Goal: Task Accomplishment & Management: Use online tool/utility

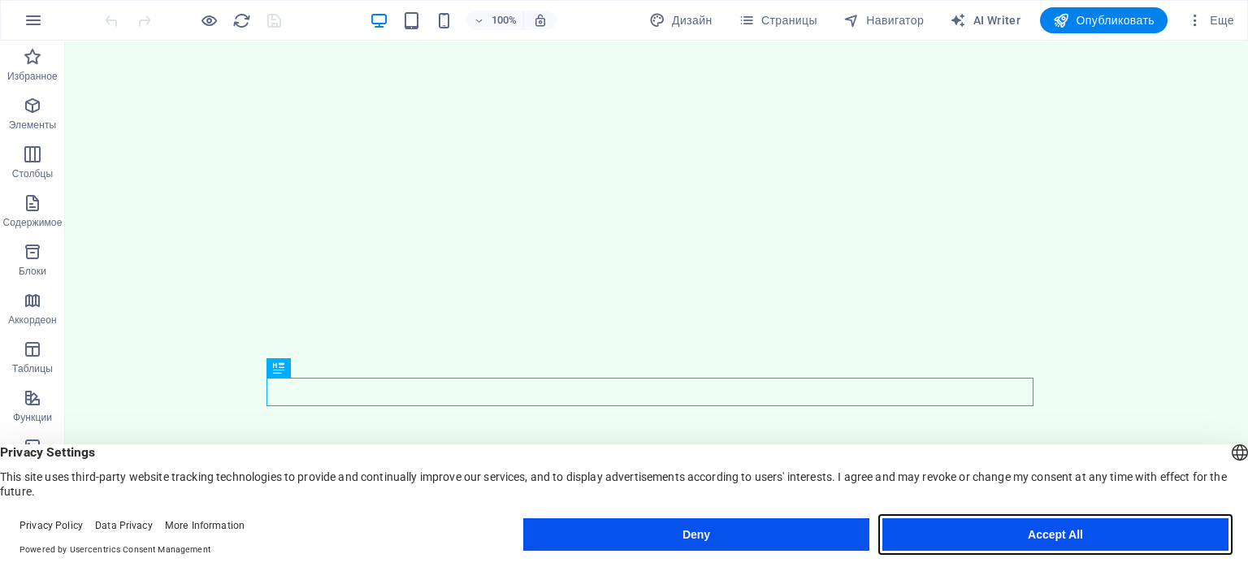
click at [1004, 538] on button "Accept All" at bounding box center [1055, 534] width 346 height 32
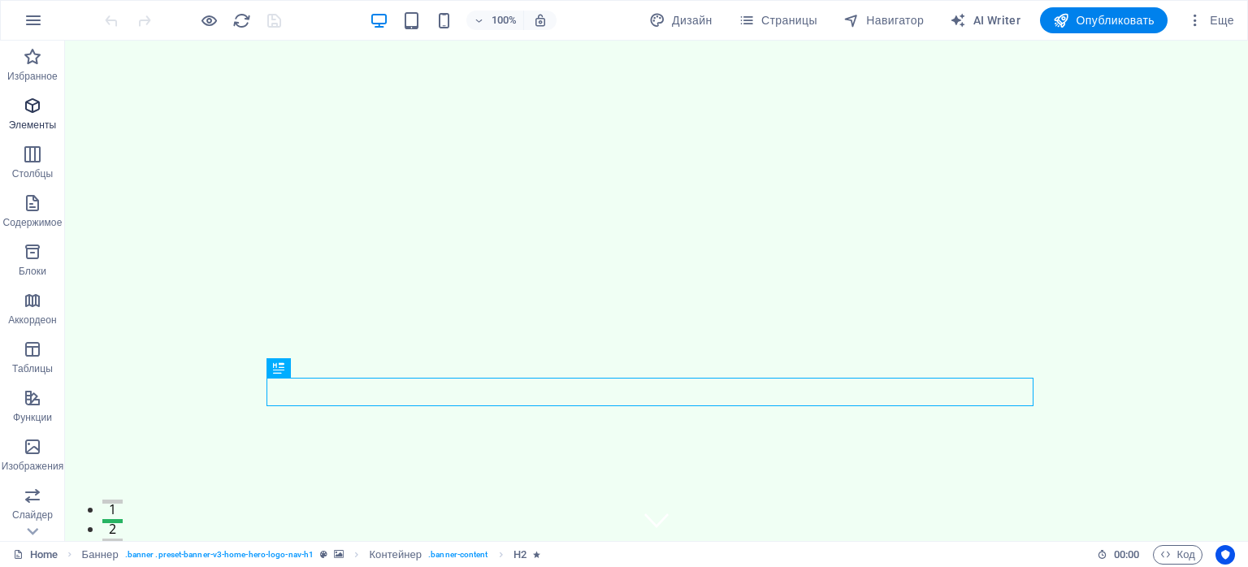
click at [30, 112] on icon "button" at bounding box center [32, 105] width 19 height 19
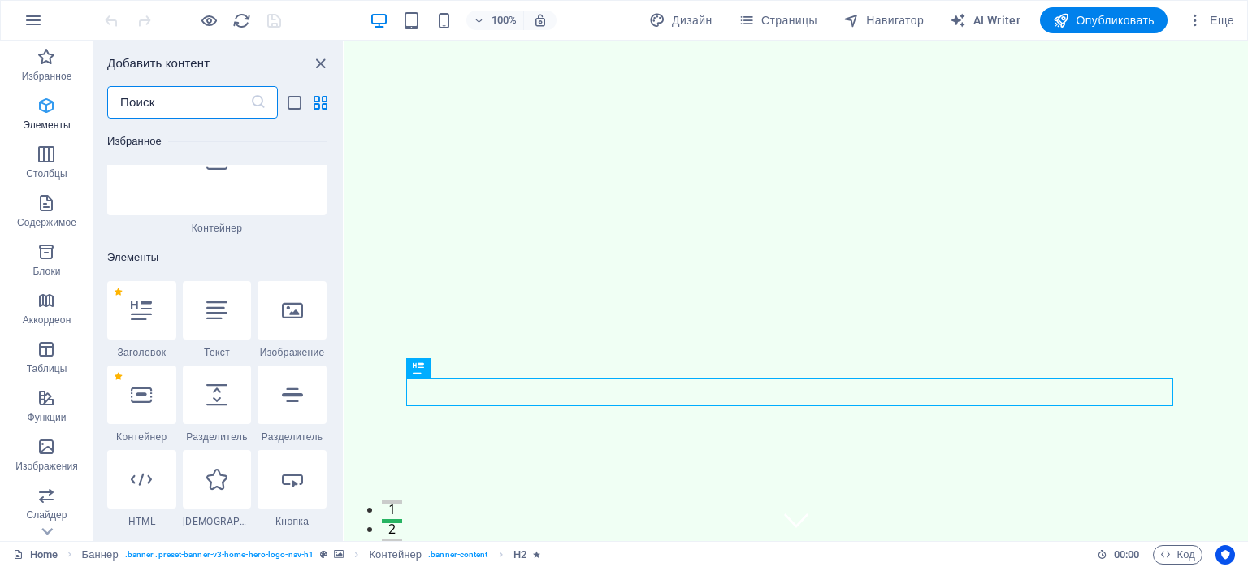
scroll to position [305, 0]
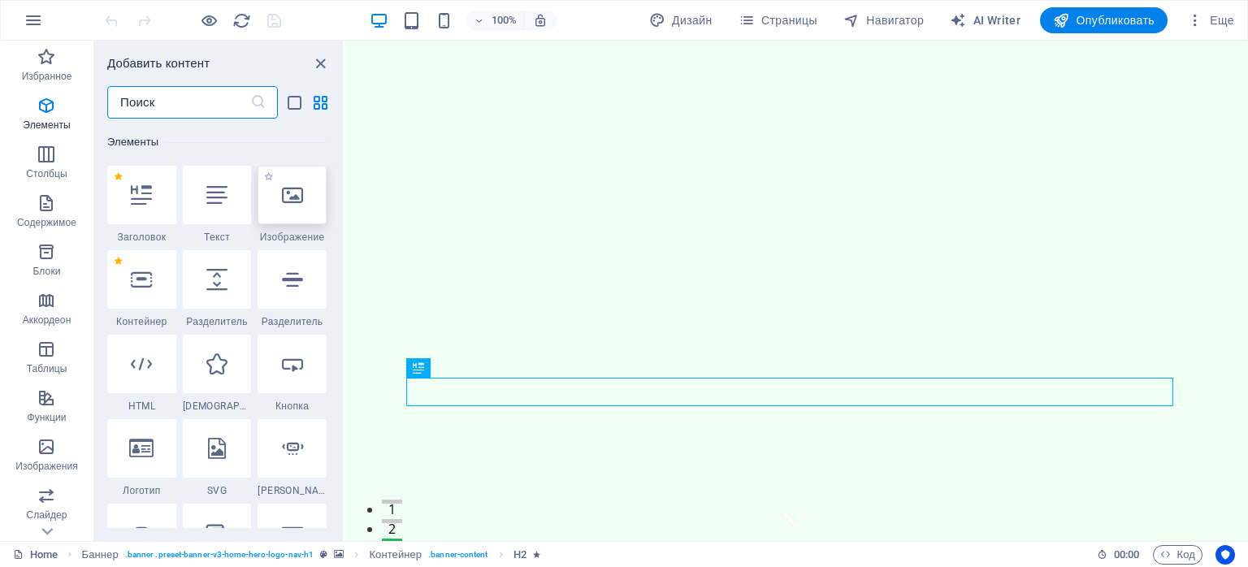
click at [292, 198] on icon at bounding box center [292, 194] width 21 height 21
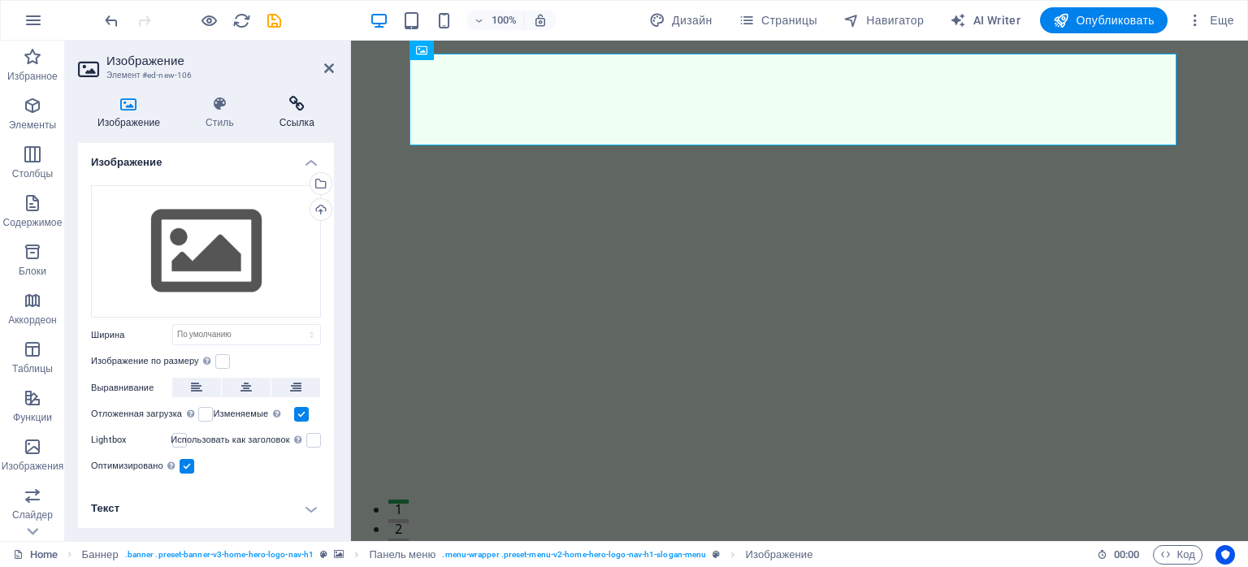
click at [296, 102] on icon at bounding box center [297, 104] width 74 height 16
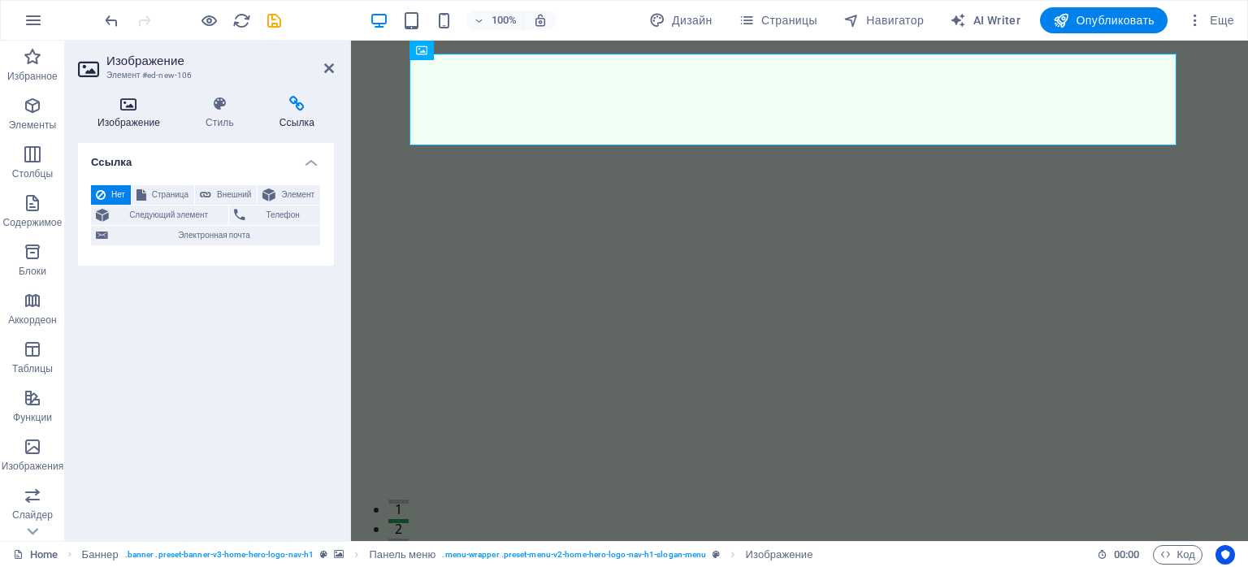
click at [120, 108] on icon at bounding box center [129, 104] width 102 height 16
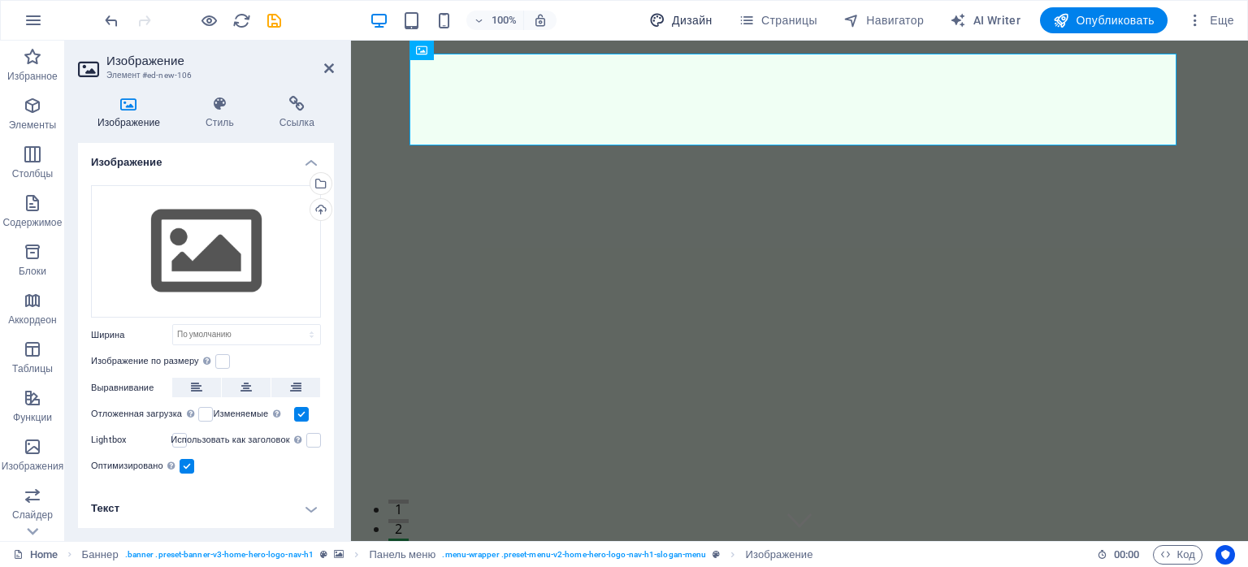
click at [673, 27] on span "Дизайн" at bounding box center [680, 20] width 63 height 16
select select "px"
select select "200"
select select "px"
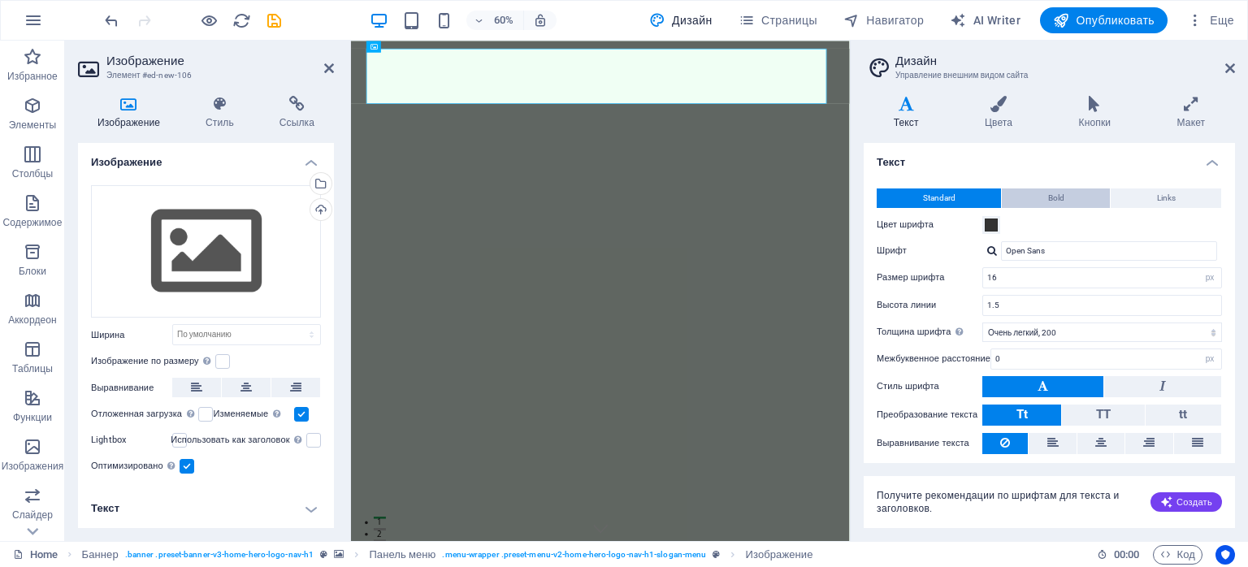
click at [1070, 199] on button "Bold" at bounding box center [1056, 197] width 108 height 19
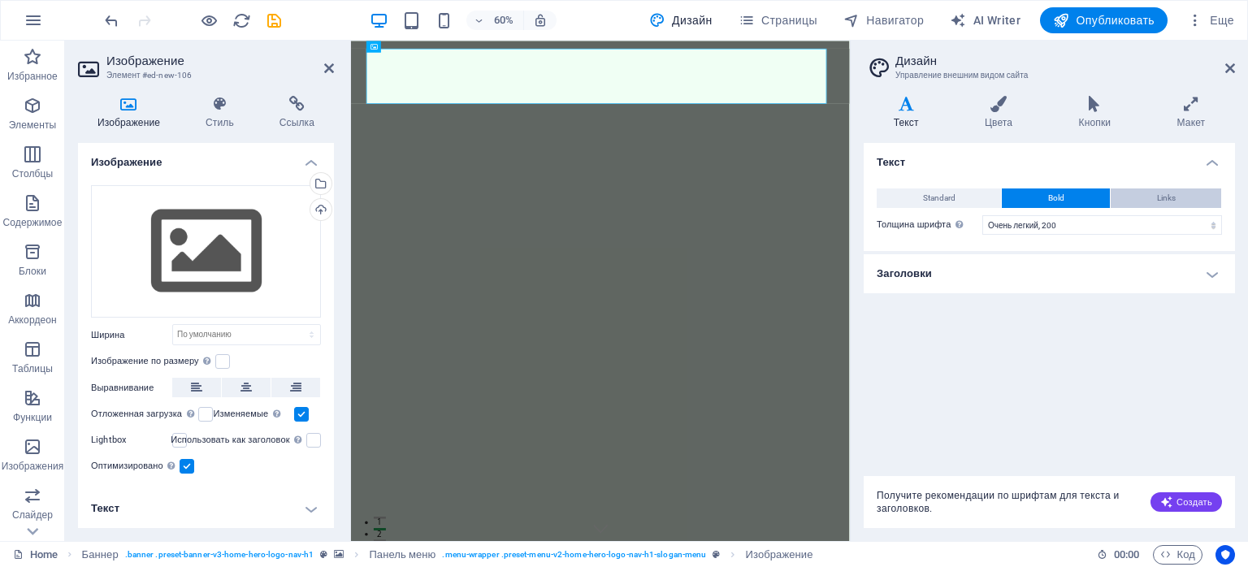
click at [1182, 196] on button "Links" at bounding box center [1165, 197] width 110 height 19
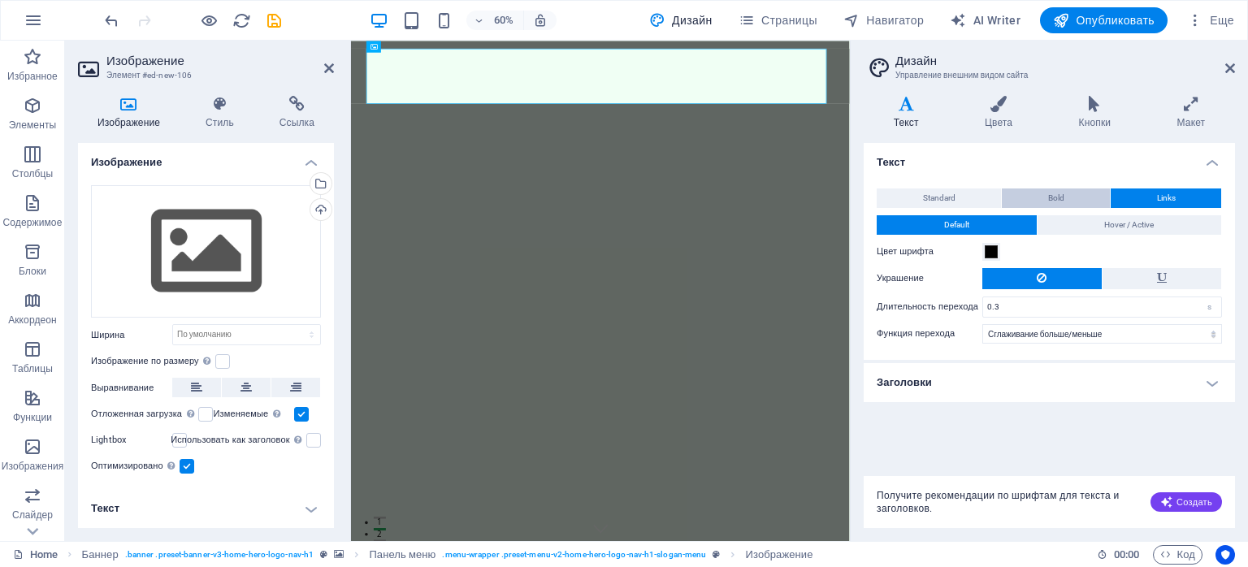
click at [1076, 193] on button "Bold" at bounding box center [1056, 197] width 108 height 19
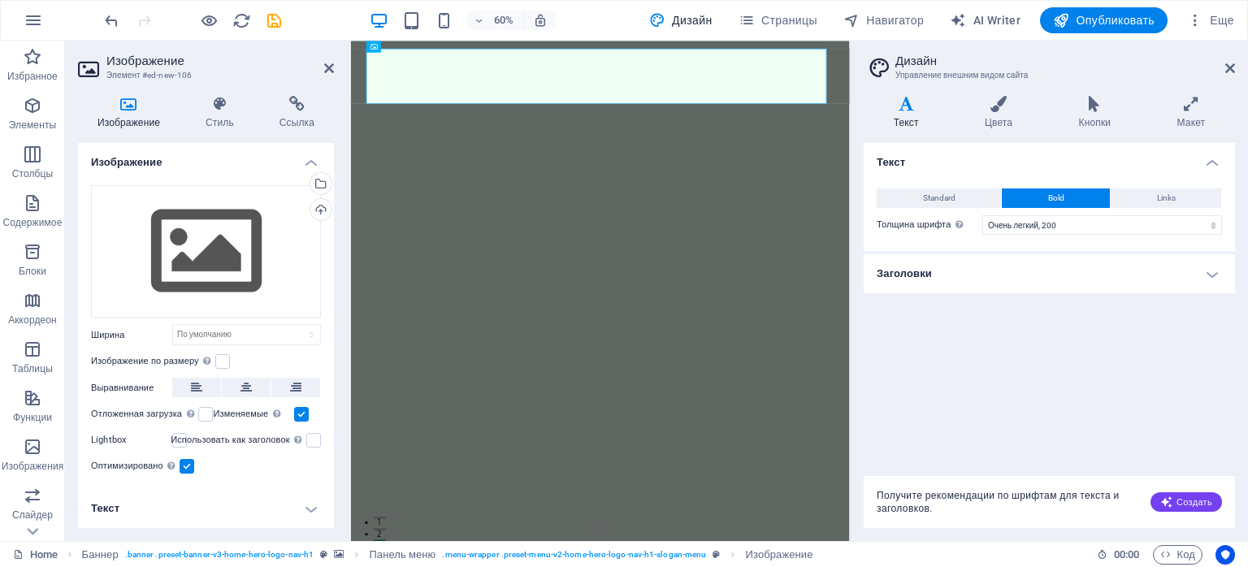
click at [1079, 266] on h4 "Заголовки" at bounding box center [1049, 273] width 371 height 39
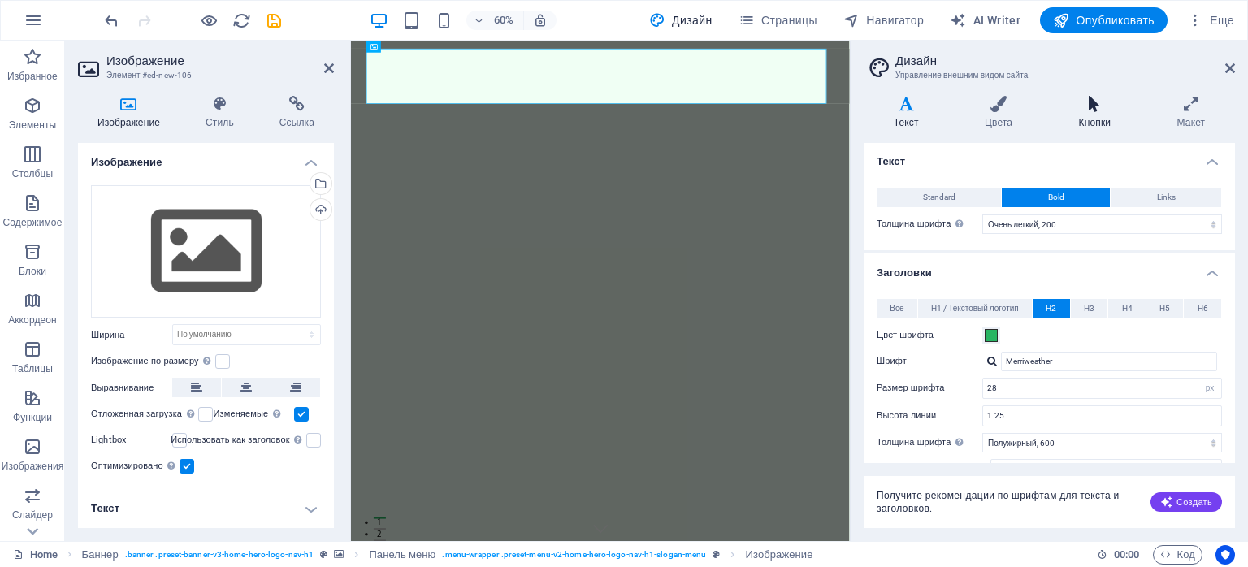
scroll to position [0, 0]
click at [763, 21] on span "Страницы" at bounding box center [777, 20] width 79 height 16
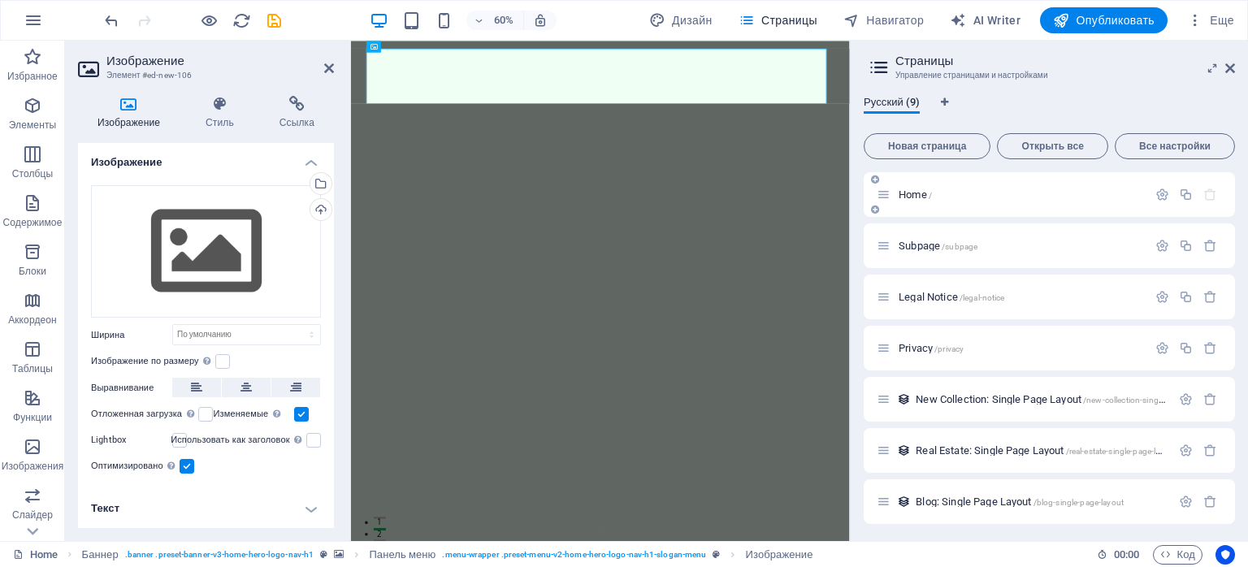
click at [1015, 173] on div "Home /" at bounding box center [1049, 194] width 371 height 45
click at [1019, 198] on p "Home /" at bounding box center [1020, 194] width 244 height 11
click at [1061, 138] on button "Открыть все" at bounding box center [1052, 146] width 110 height 26
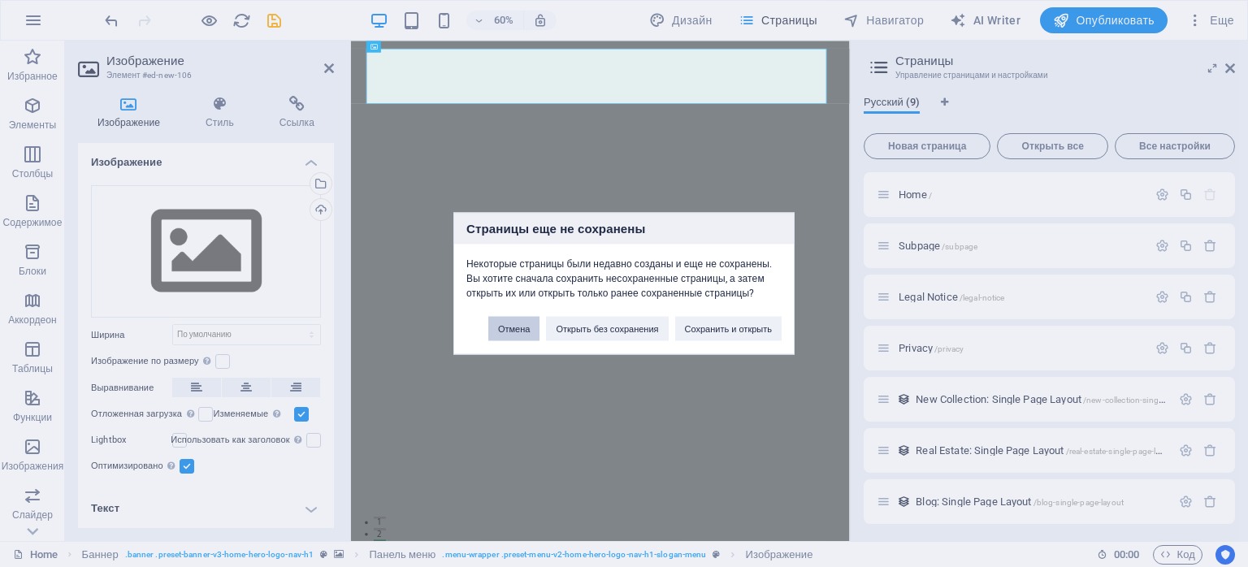
click at [512, 329] on button "Отмена" at bounding box center [513, 329] width 51 height 24
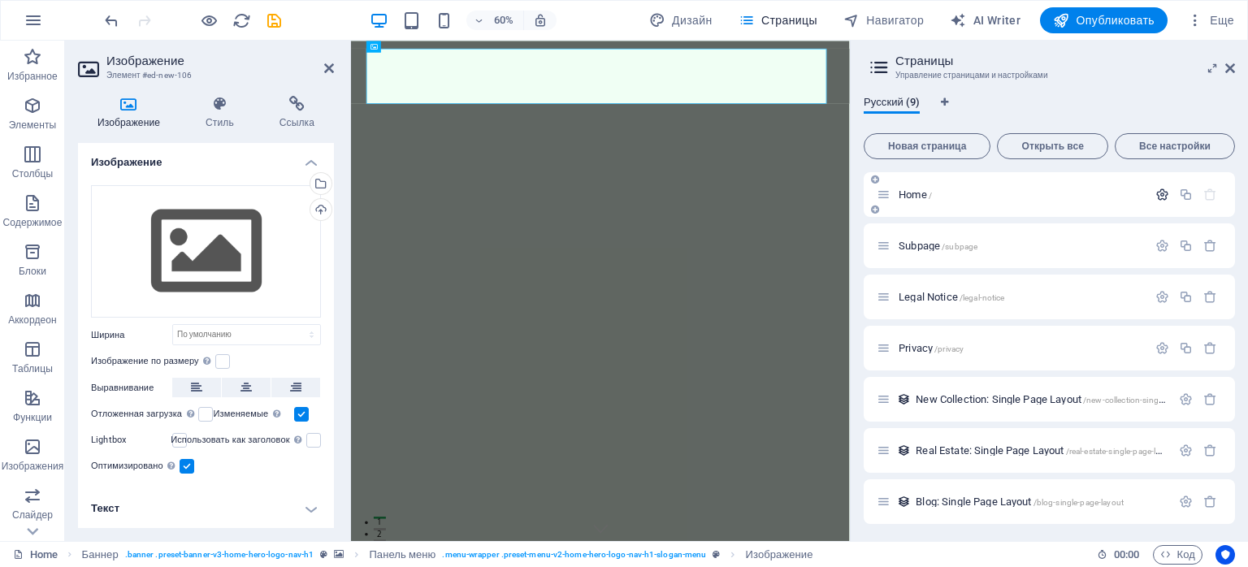
click at [1166, 199] on button "button" at bounding box center [1162, 195] width 24 height 14
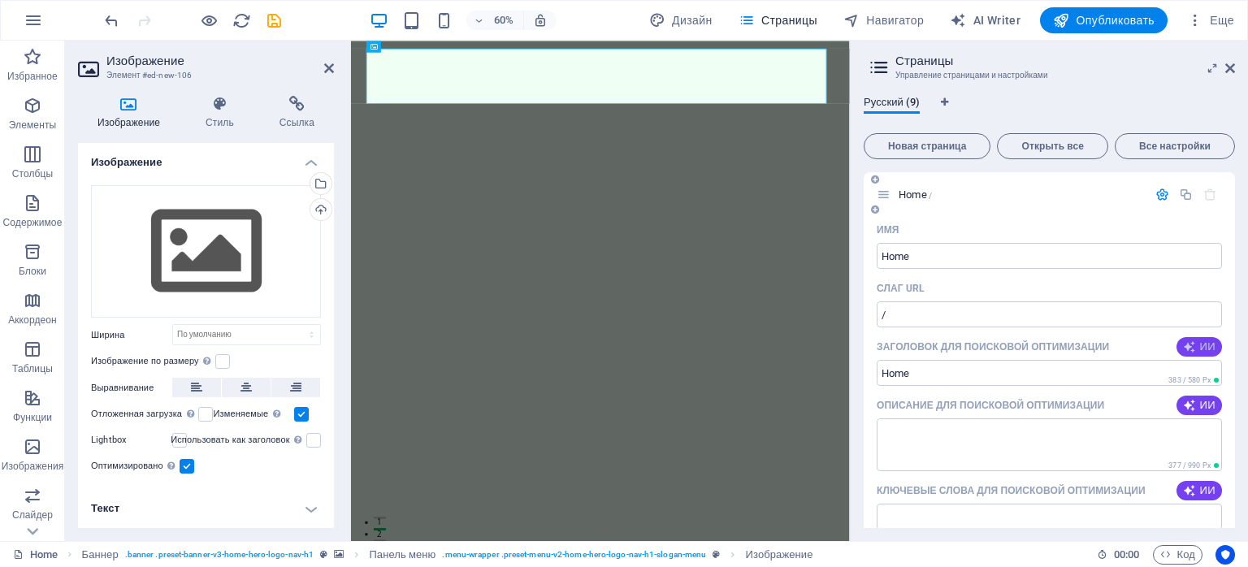
click at [1193, 349] on icon "button" at bounding box center [1189, 346] width 13 height 13
type input "Шампуни Safa: Природа для волос"
click at [1199, 404] on span "ИИ" at bounding box center [1199, 405] width 32 height 13
type textarea "Откройте для себя силу природы с шампунями Safa! Натуральные компоненты для здо…"
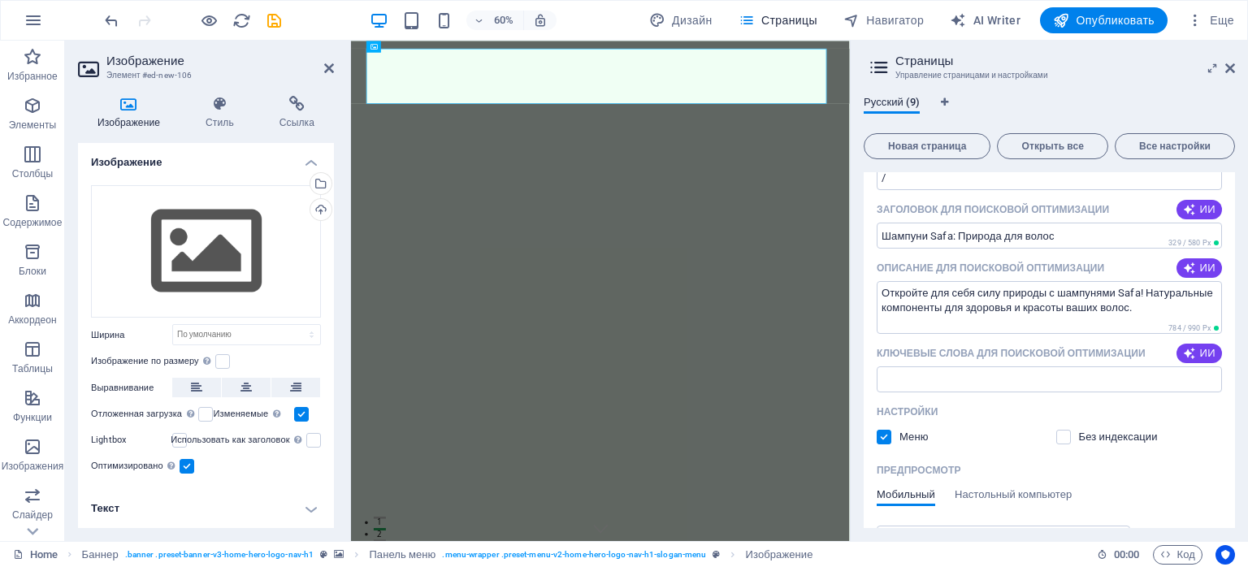
scroll to position [162, 0]
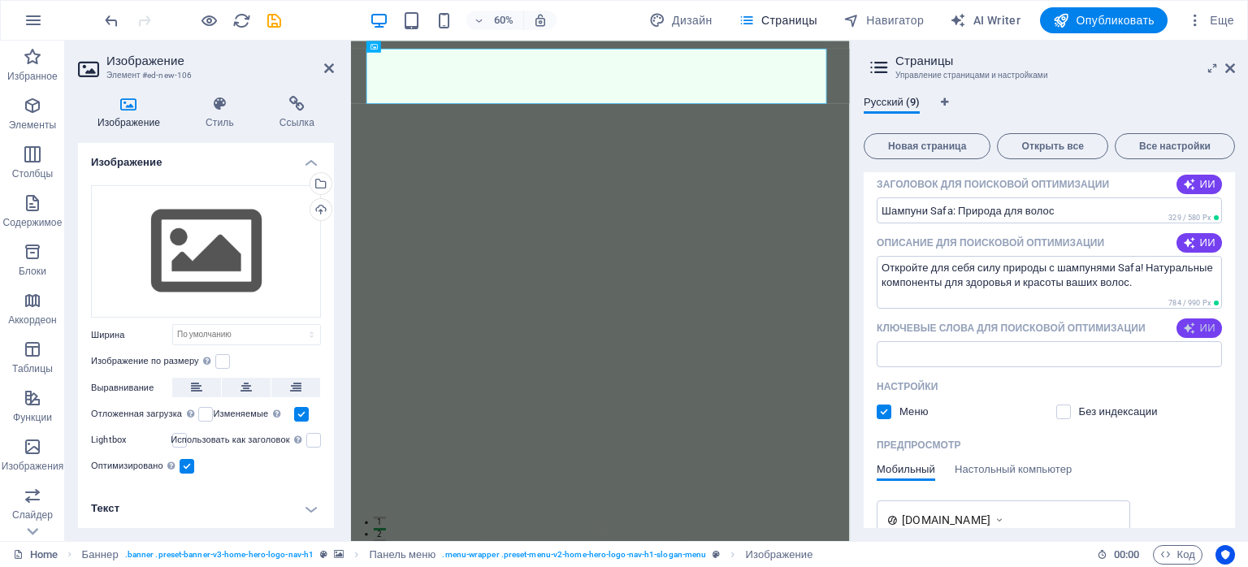
click at [1206, 329] on span "ИИ" at bounding box center [1199, 328] width 32 height 13
type input "шампунь Safa, натуральные ингредиенты, уход за волосами, шампуни без SLS, восст…"
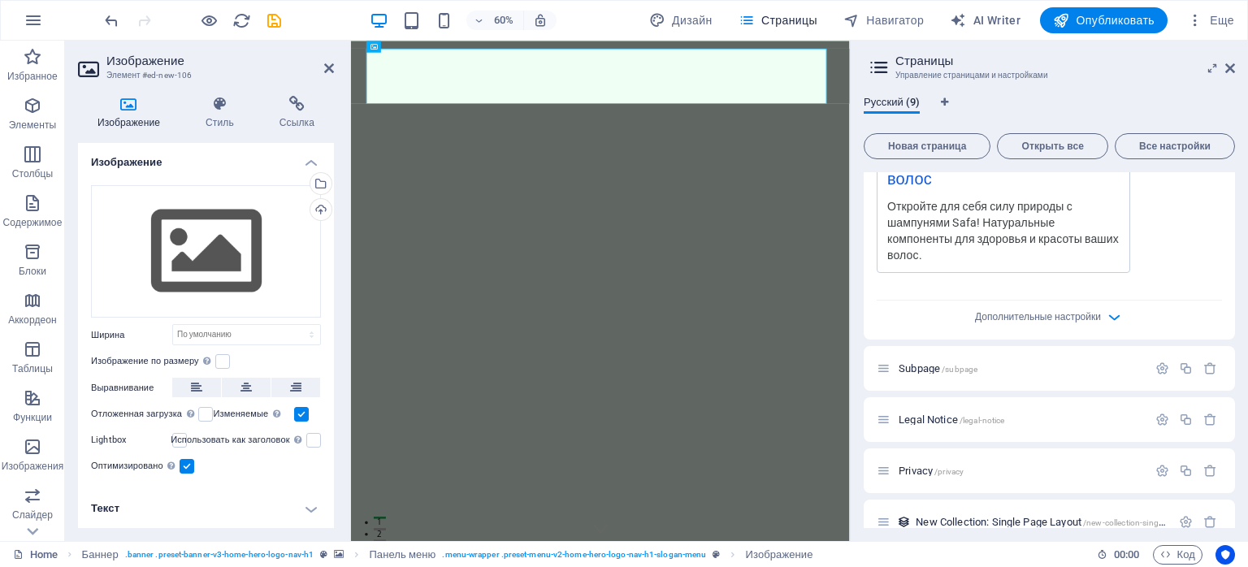
scroll to position [569, 0]
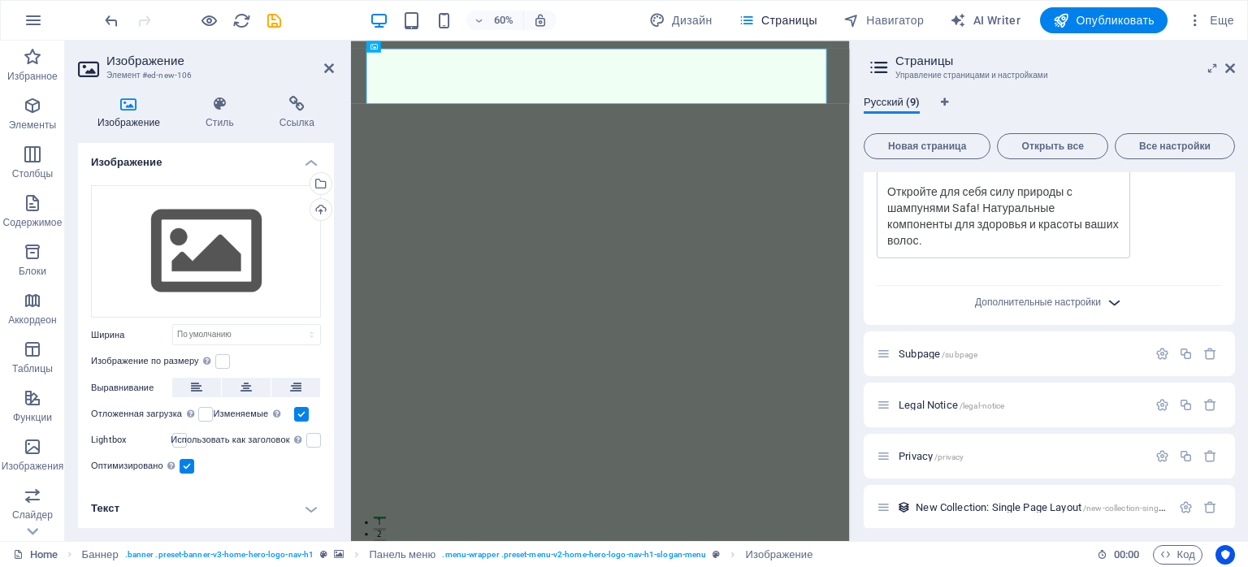
click at [1112, 302] on icon "button" at bounding box center [1114, 302] width 19 height 19
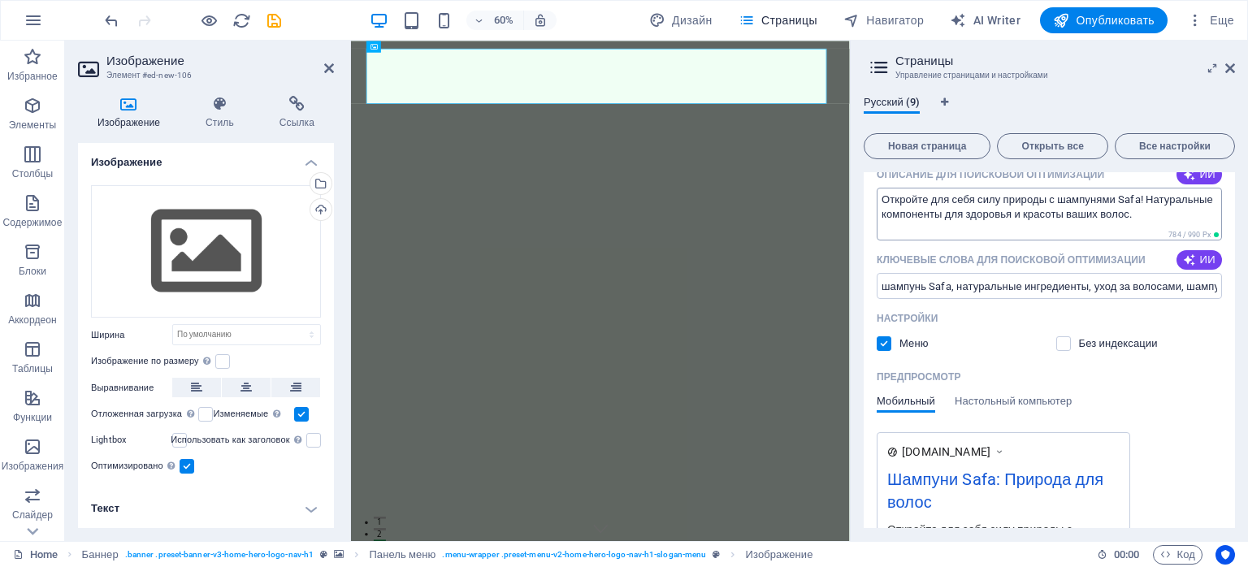
scroll to position [0, 0]
